Goal: Information Seeking & Learning: Learn about a topic

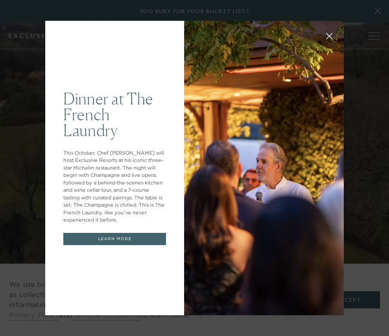
click at [331, 45] on button at bounding box center [329, 35] width 22 height 22
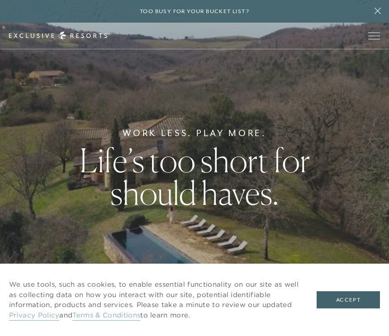
click at [371, 70] on div "Work Less. Play More. Life’s too short for should haves." at bounding box center [194, 168] width 389 height 336
click at [335, 135] on div "Work Less. Play More. Life’s too short for should haves." at bounding box center [194, 168] width 389 height 336
click at [384, 9] on icon at bounding box center [377, 10] width 17 height 7
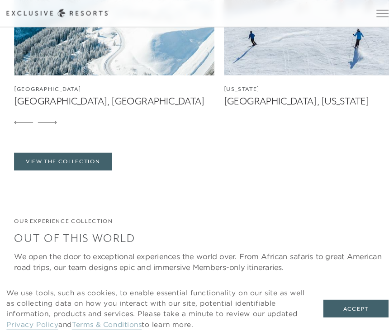
scroll to position [1569, 0]
click at [371, 131] on div at bounding box center [202, 120] width 373 height 22
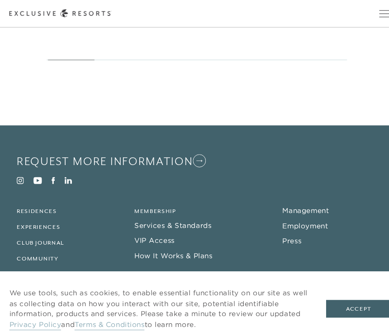
scroll to position [3551, 0]
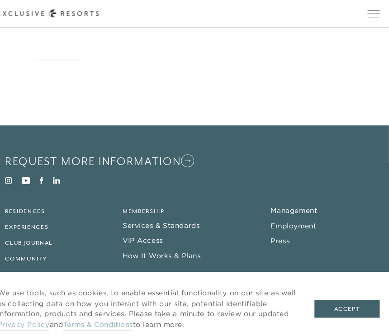
click at [339, 300] on button "Accept" at bounding box center [348, 299] width 63 height 17
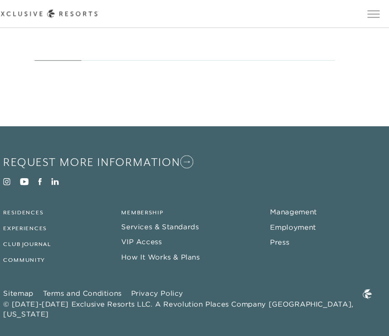
scroll to position [3553, 0]
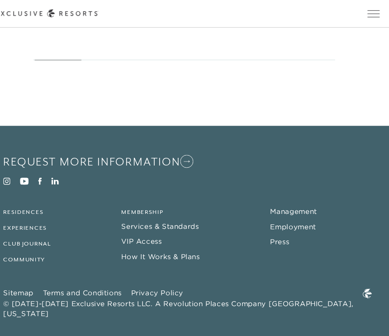
click at [350, 201] on div "Request More Information Visit Instagram Visit Youtube Visit Facebook Visit Lin…" at bounding box center [194, 204] width 356 height 111
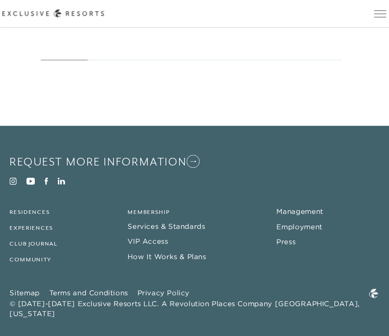
scroll to position [3550, 0]
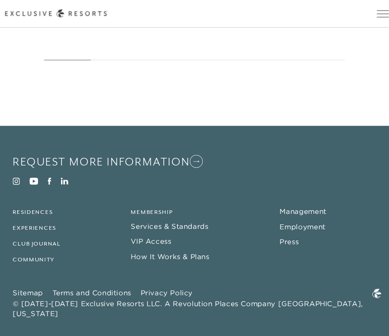
click at [53, 209] on li "Residences" at bounding box center [65, 204] width 99 height 11
click at [301, 298] on div "Sitemap Terms and Conditions Privacy Policy © [DATE]-[DATE] Exclusive Resorts L…" at bounding box center [186, 293] width 341 height 31
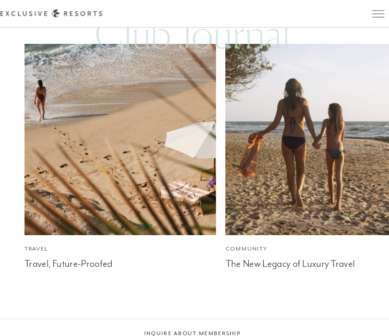
scroll to position [3231, 0]
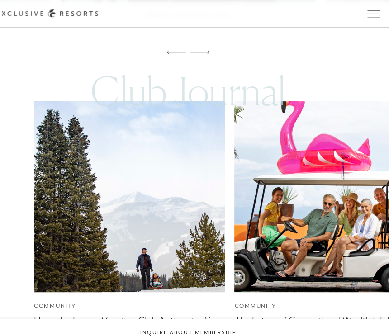
scroll to position [3431, 0]
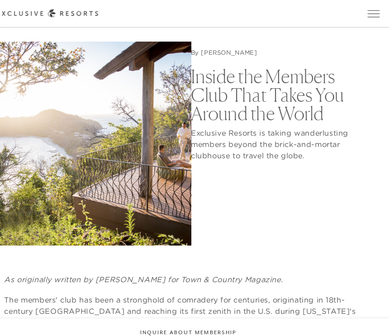
click at [325, 161] on div "Inside the Members Club That Takes You Around the World Exclusive Resorts is ta…" at bounding box center [284, 139] width 175 height 198
